Goal: Check status: Check status

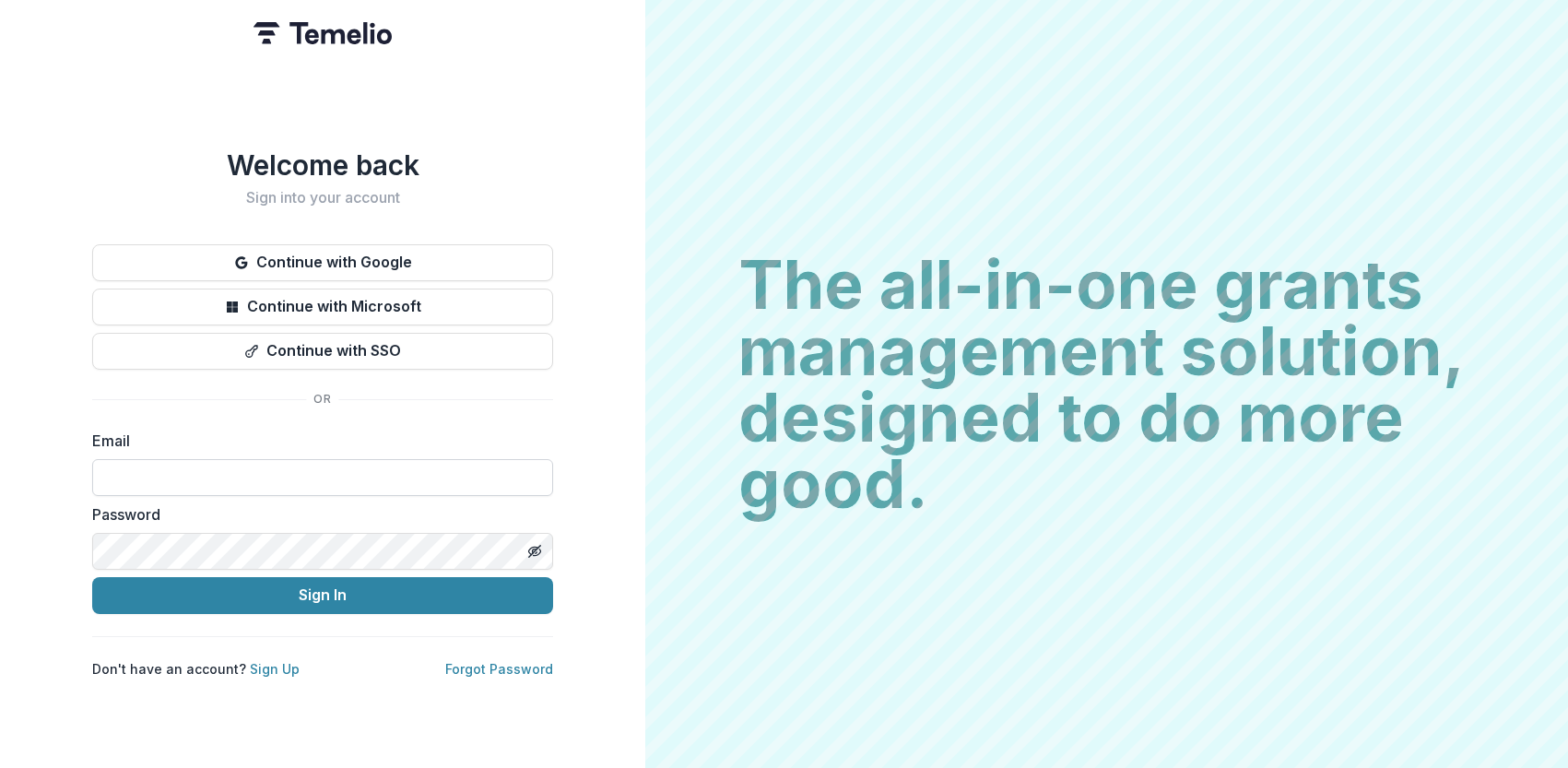
click at [253, 482] on input at bounding box center [322, 477] width 461 height 37
type input "**********"
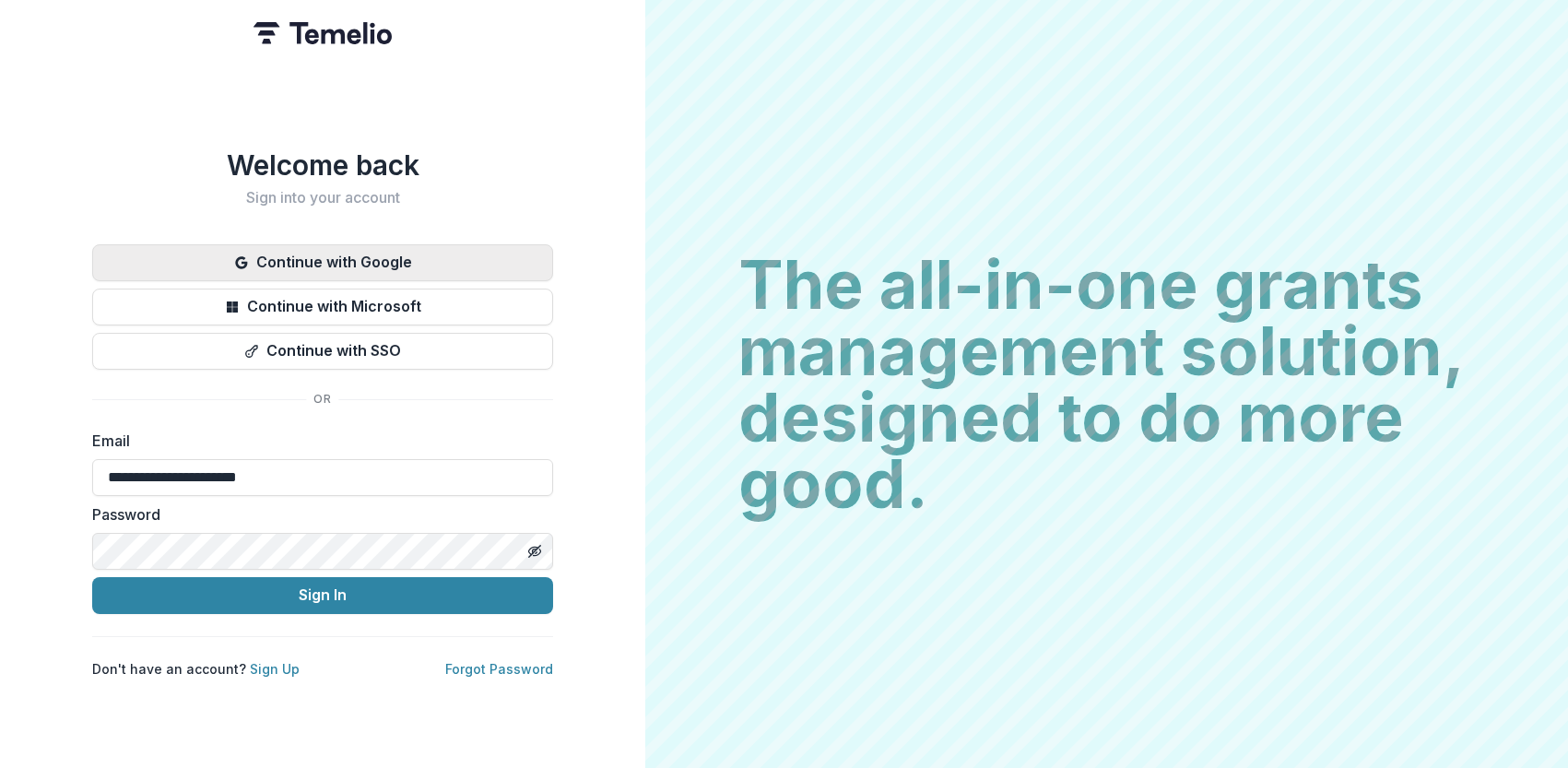
click at [259, 261] on button "Continue with Google" at bounding box center [322, 262] width 461 height 37
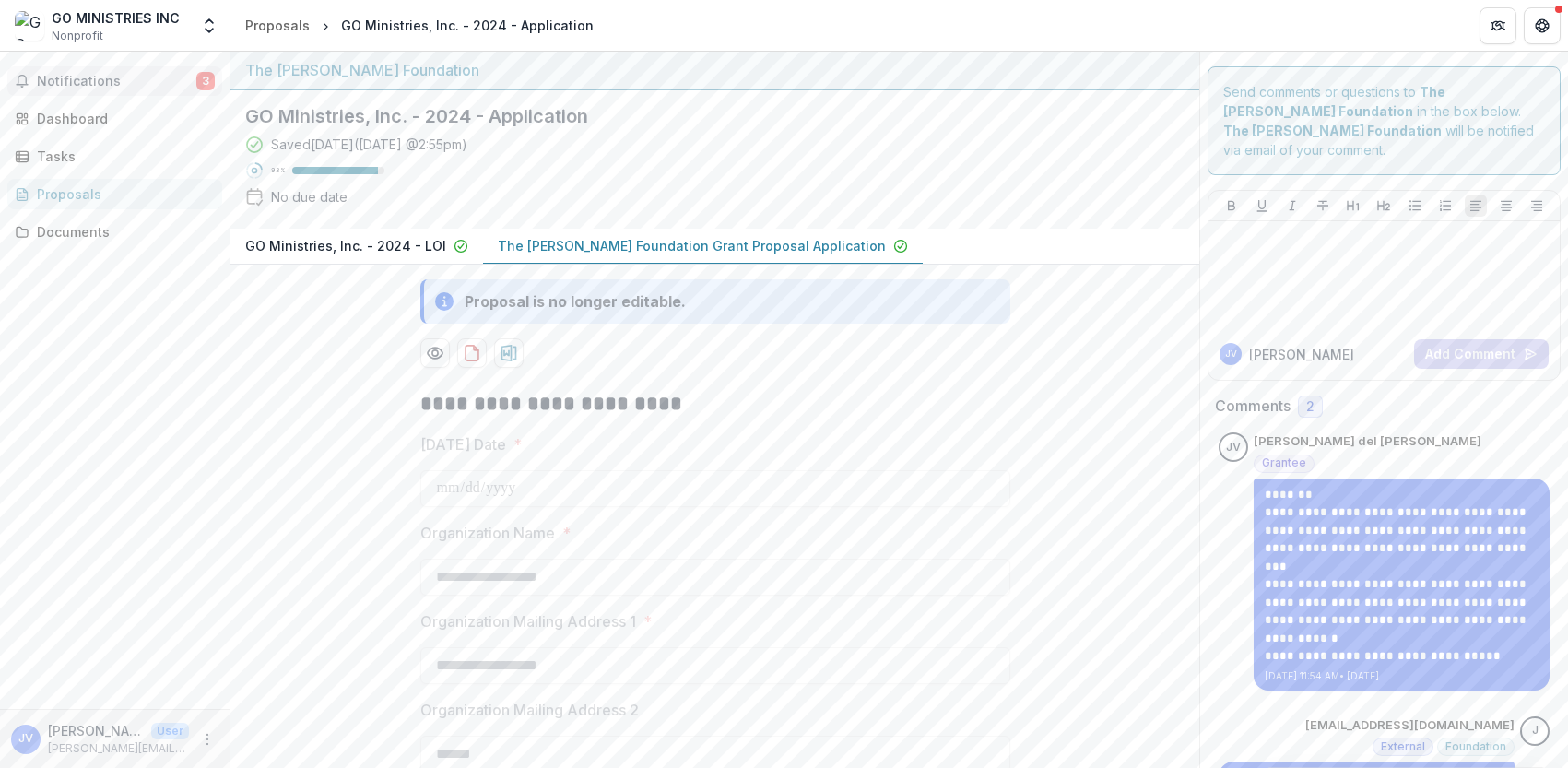
click at [118, 82] on span "Notifications" at bounding box center [116, 82] width 159 height 16
click at [109, 497] on div "Notifications 3 Unread 3 Archived JV Juan Casa del Valle added a comment to GO …" at bounding box center [115, 380] width 230 height 657
click at [96, 151] on div "Tasks" at bounding box center [122, 156] width 171 height 19
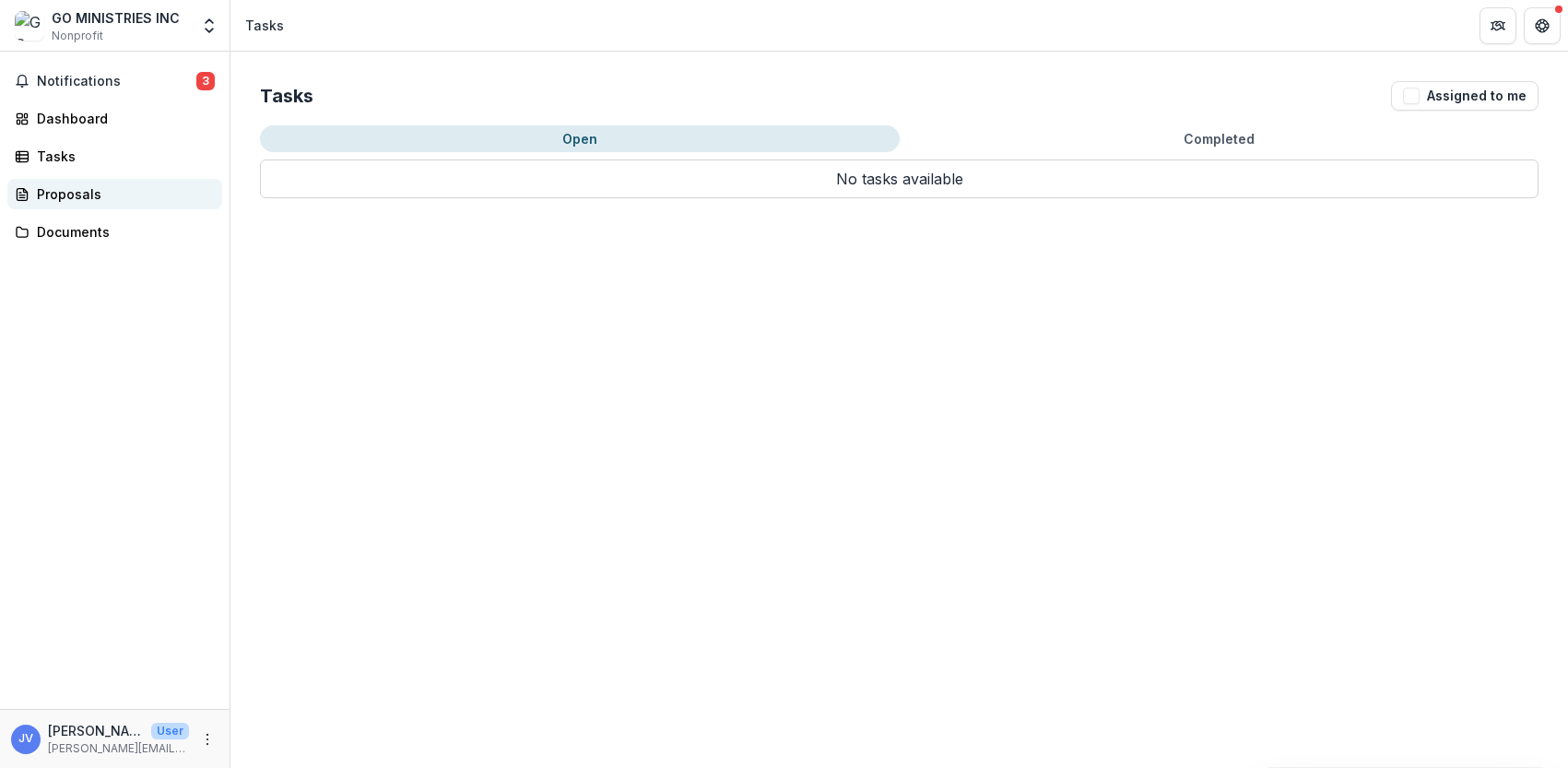
click at [94, 190] on div "Proposals" at bounding box center [122, 193] width 171 height 19
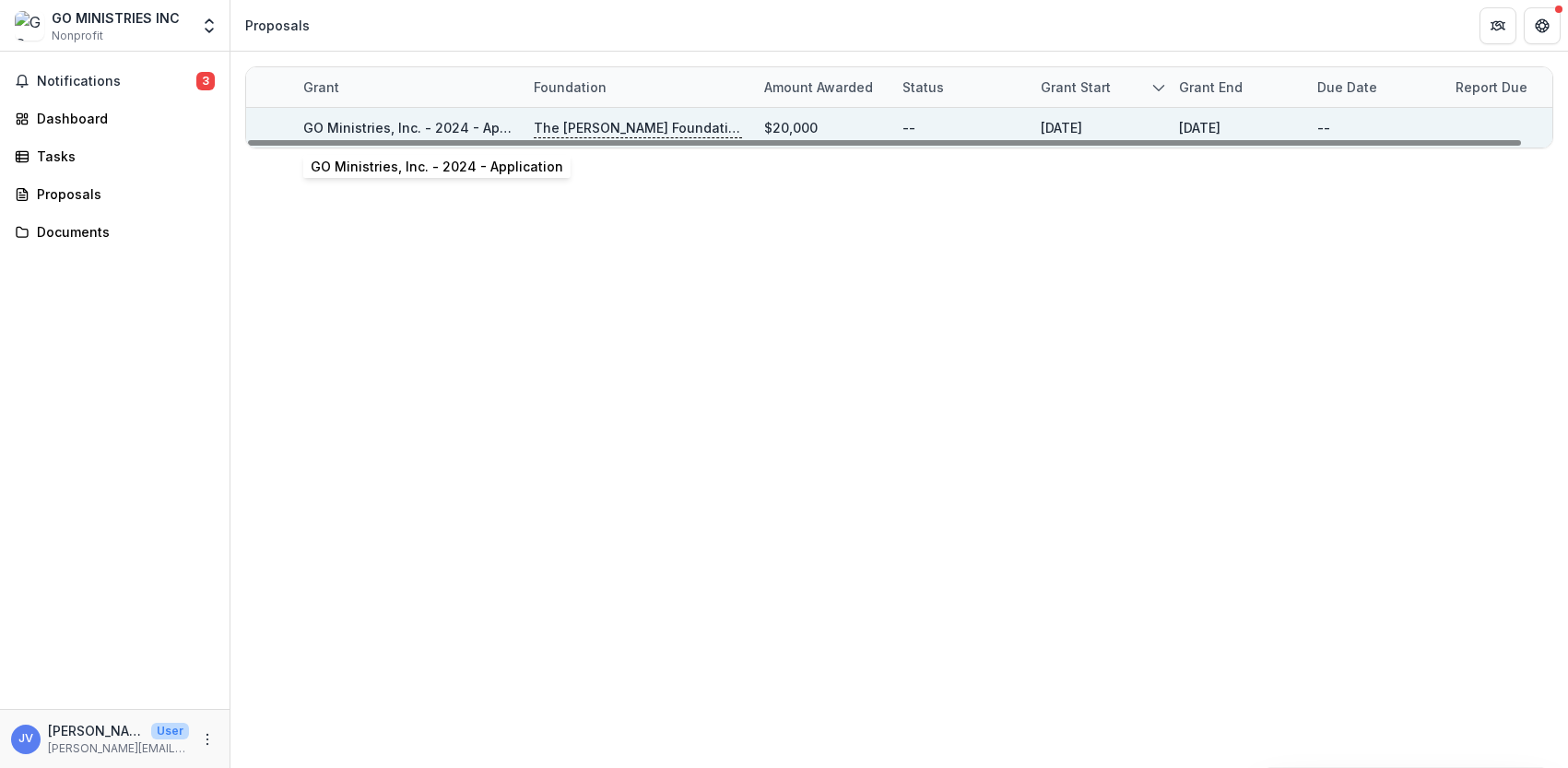
click at [430, 126] on link "GO Ministries, Inc. - 2024 - Application" at bounding box center [429, 128] width 253 height 16
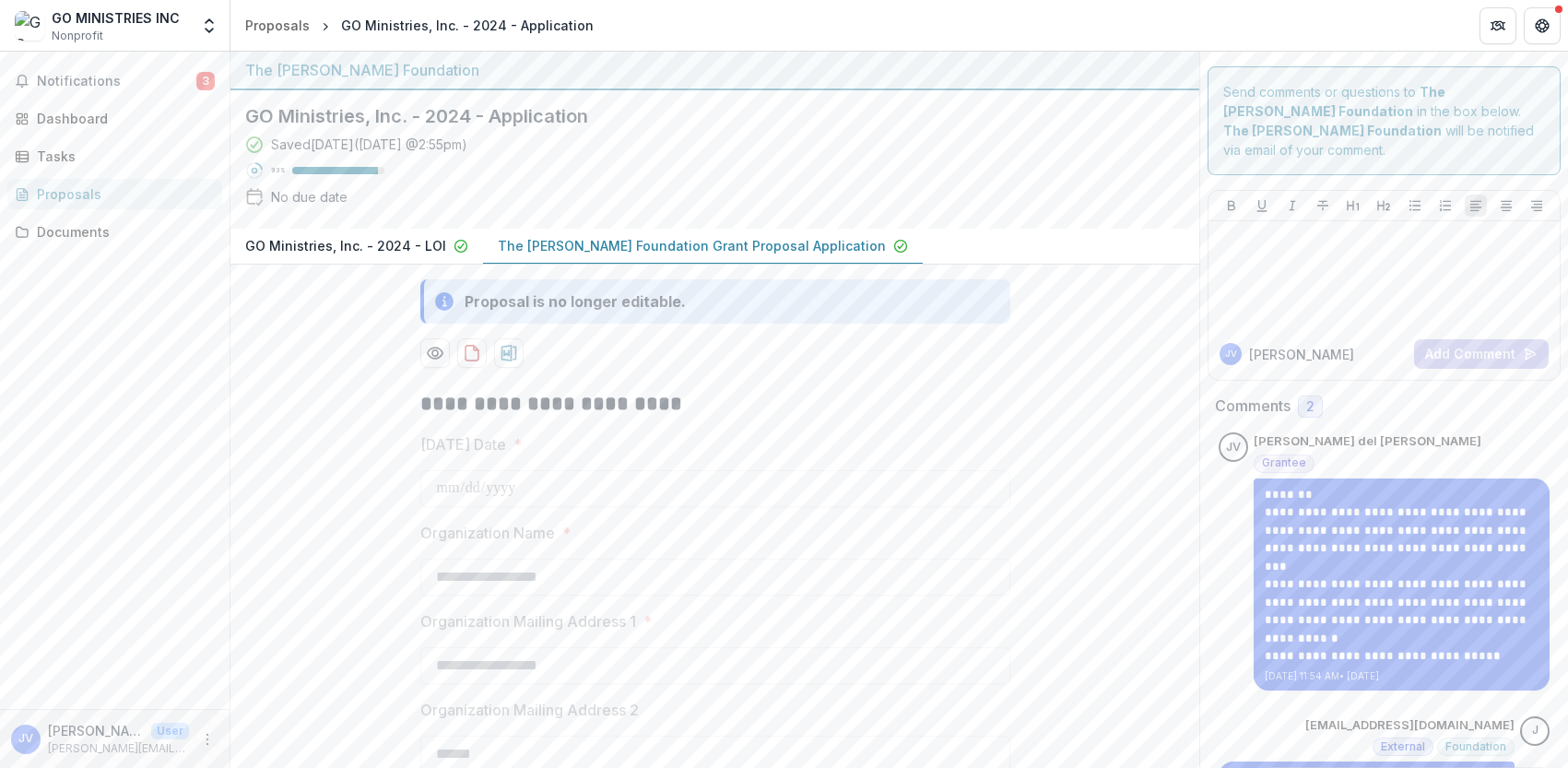
click at [523, 245] on p "The Bolick Foundation Grant Proposal Application" at bounding box center [692, 245] width 388 height 19
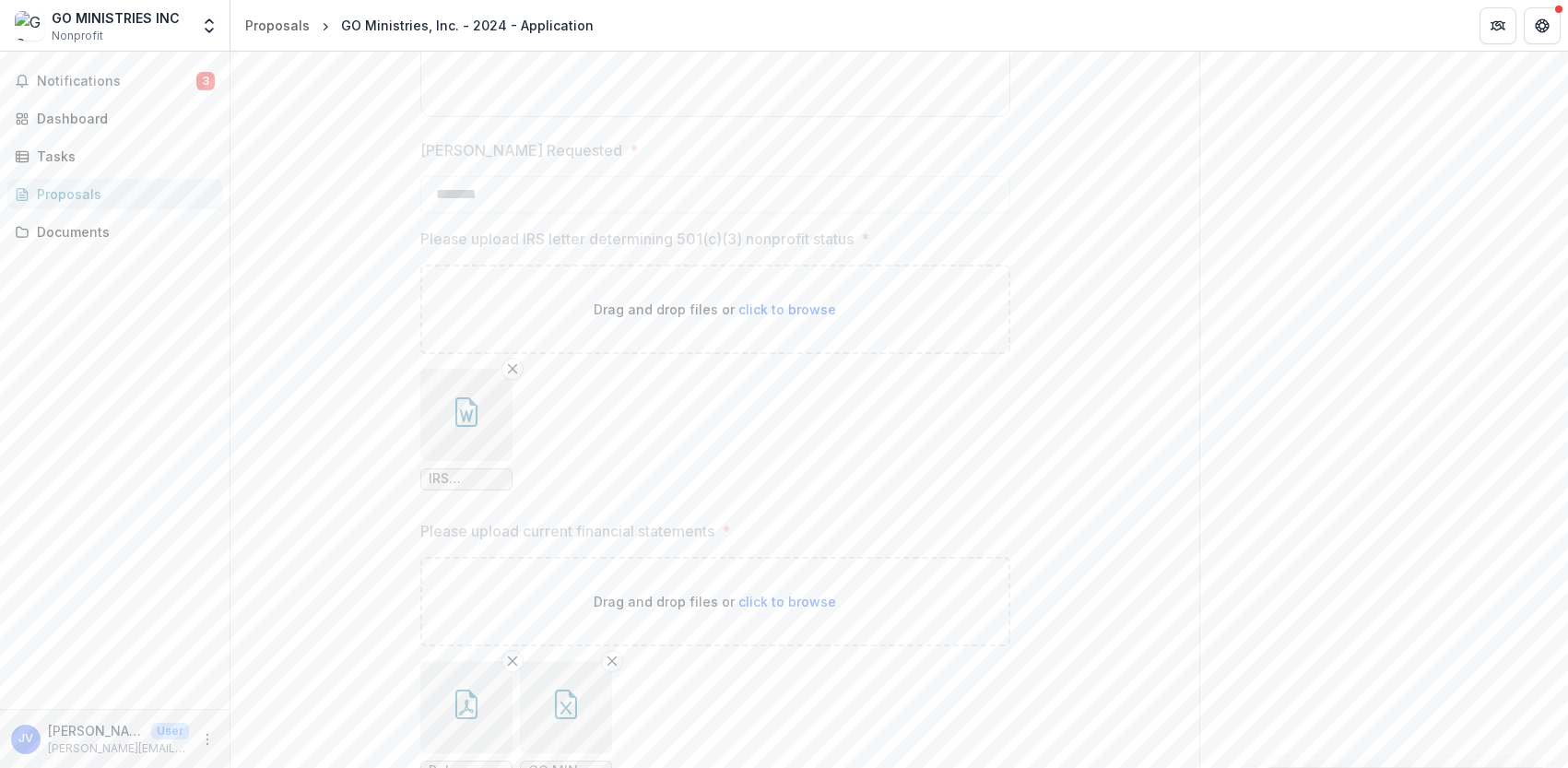
scroll to position [2910, 0]
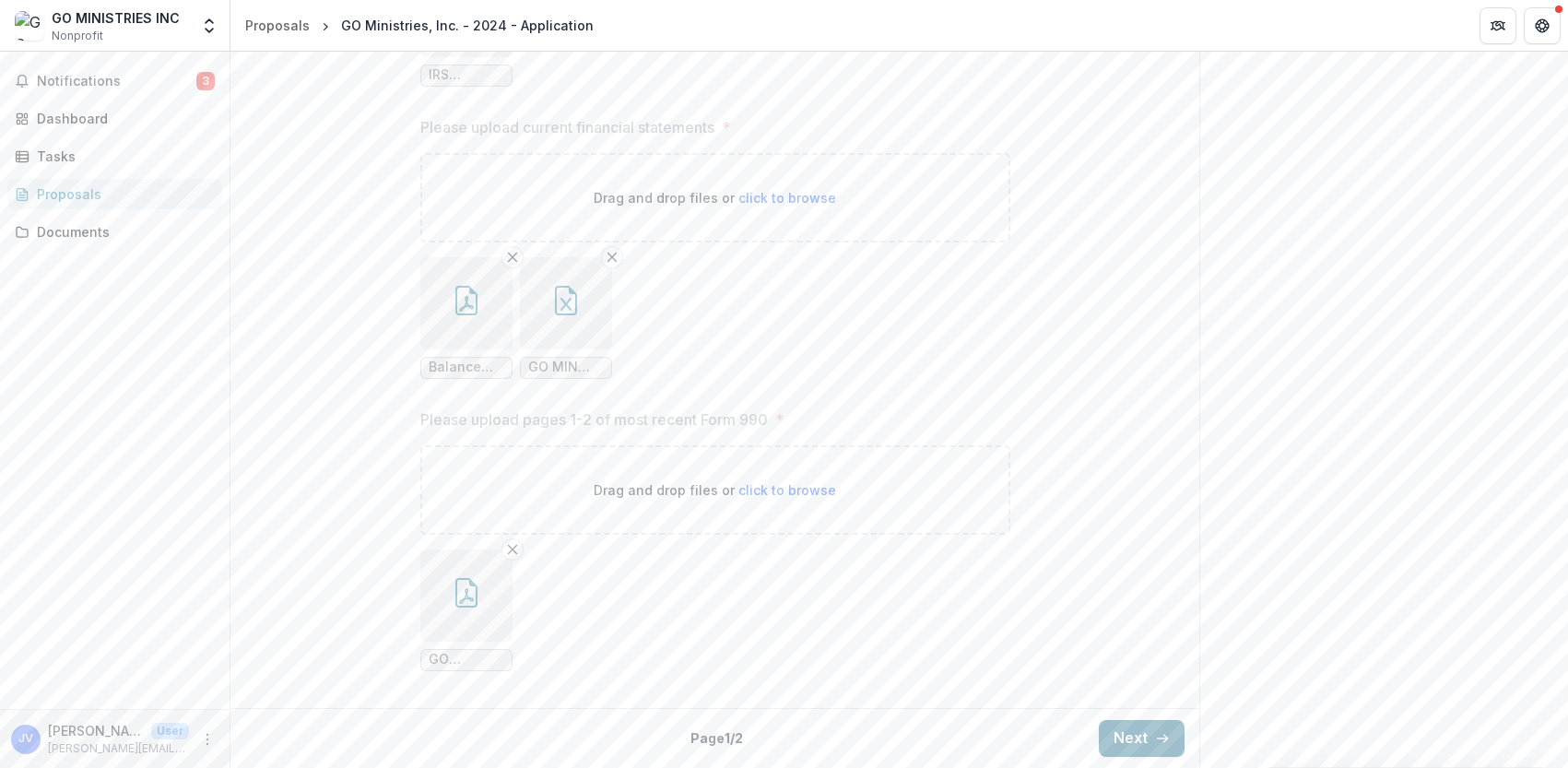
click at [1164, 737] on polyline "button" at bounding box center [1166, 738] width 4 height 7
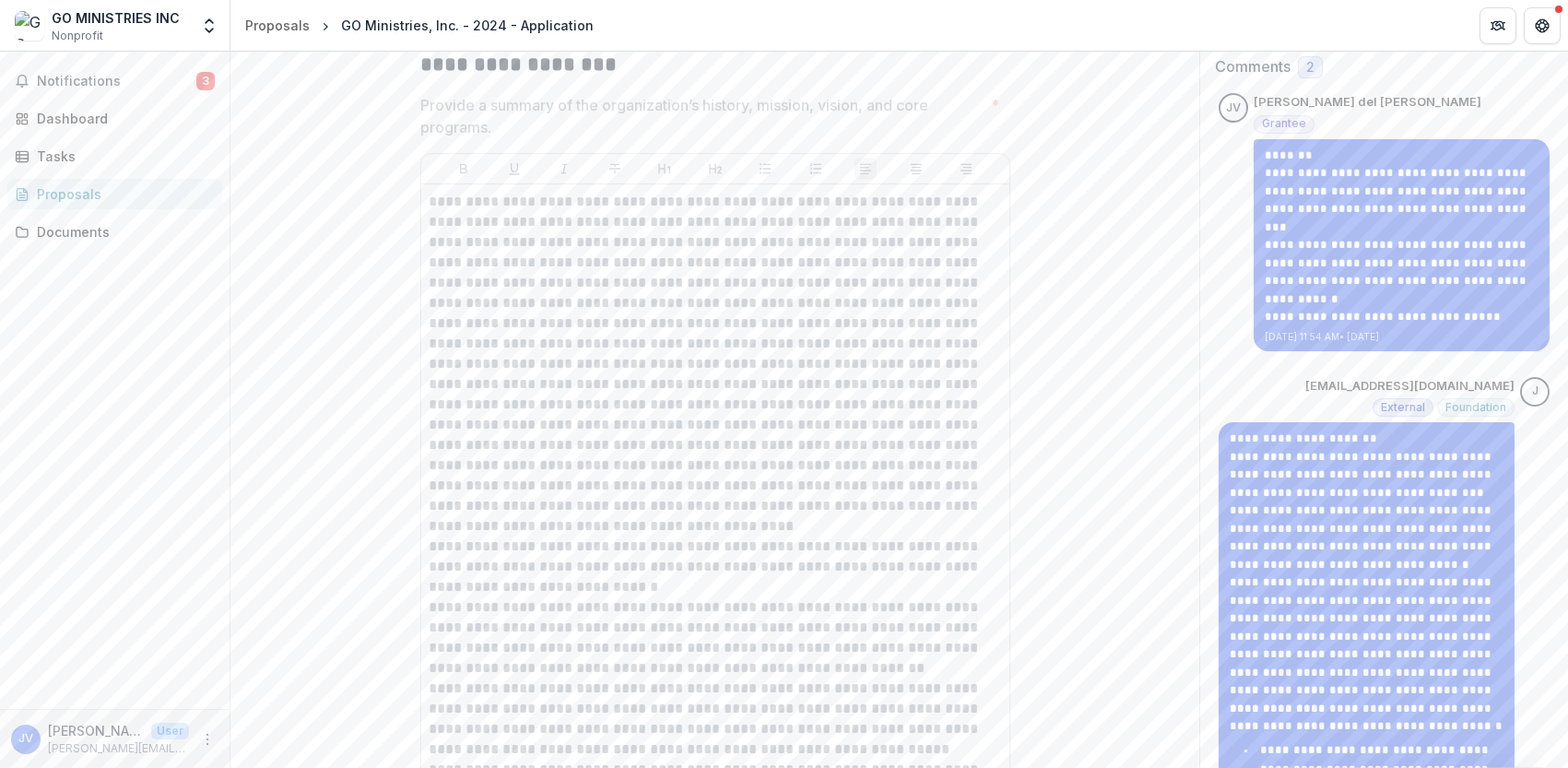
scroll to position [0, 0]
